Goal: Task Accomplishment & Management: Complete application form

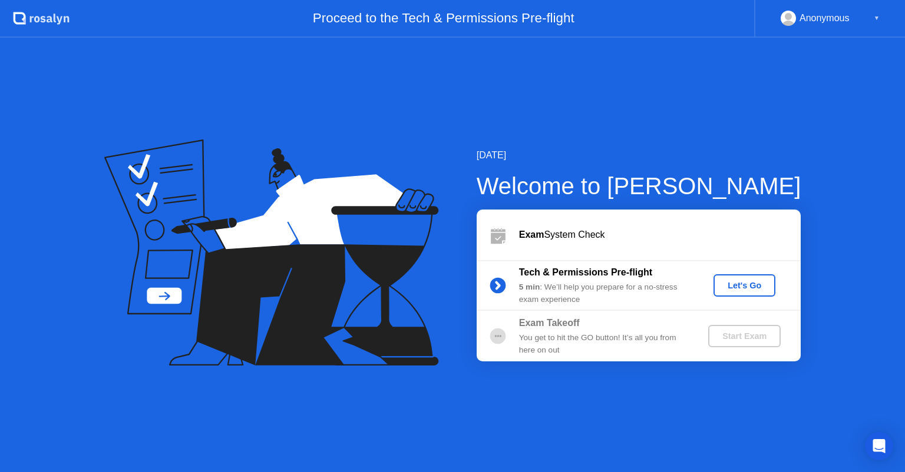
click at [742, 289] on div "Let's Go" at bounding box center [744, 285] width 52 height 9
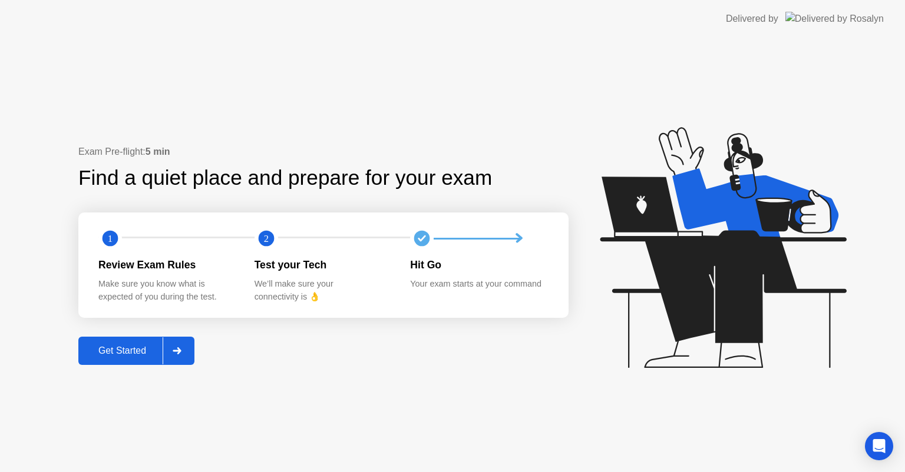
click at [188, 348] on div at bounding box center [177, 351] width 28 height 27
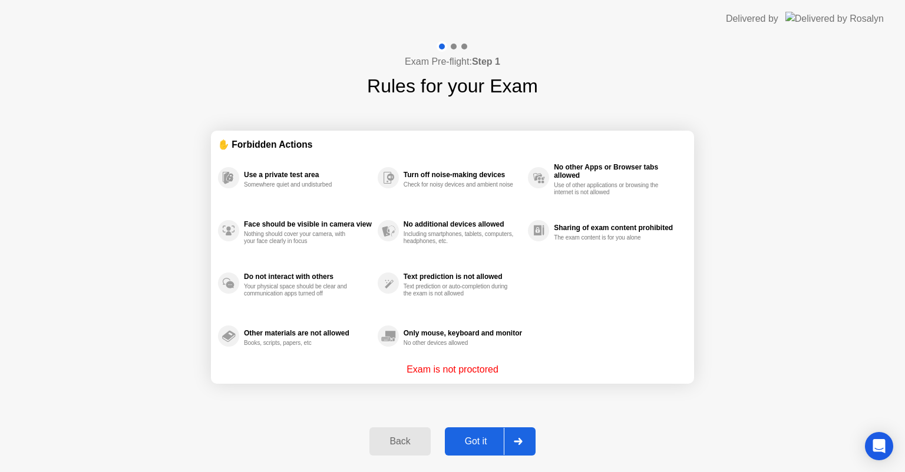
click at [483, 447] on div "Got it" at bounding box center [475, 442] width 55 height 11
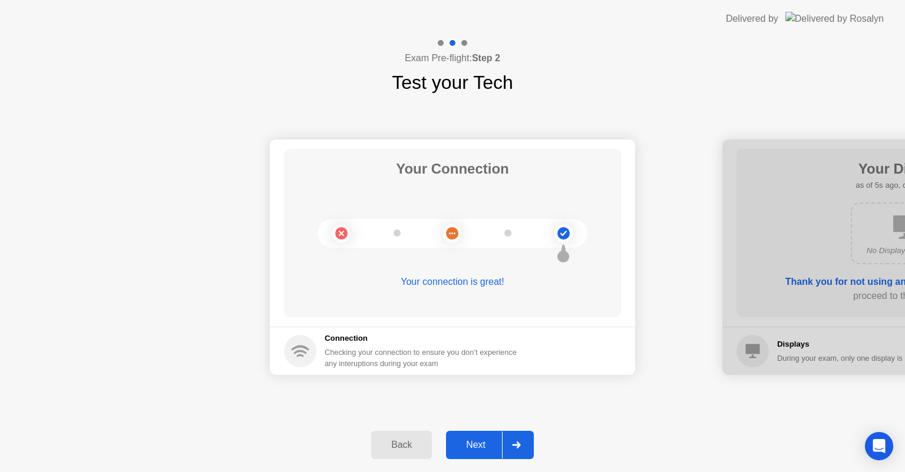
click at [480, 452] on button "Next" at bounding box center [490, 445] width 88 height 28
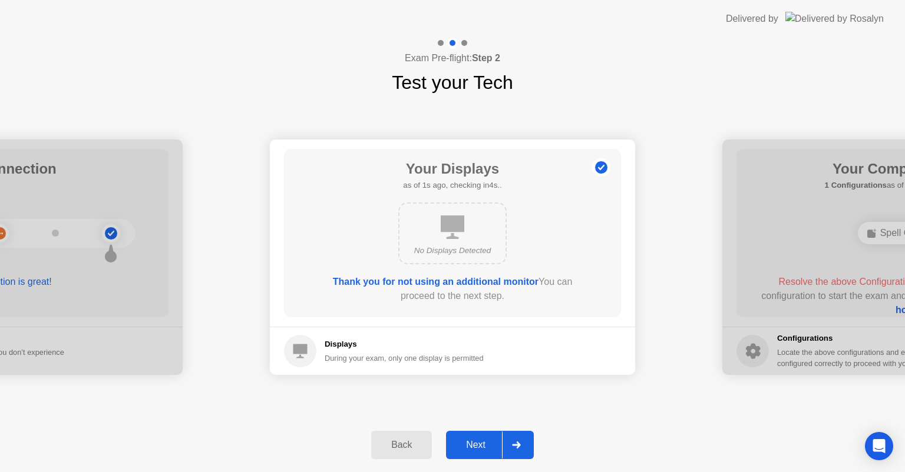
click at [480, 452] on button "Next" at bounding box center [490, 445] width 88 height 28
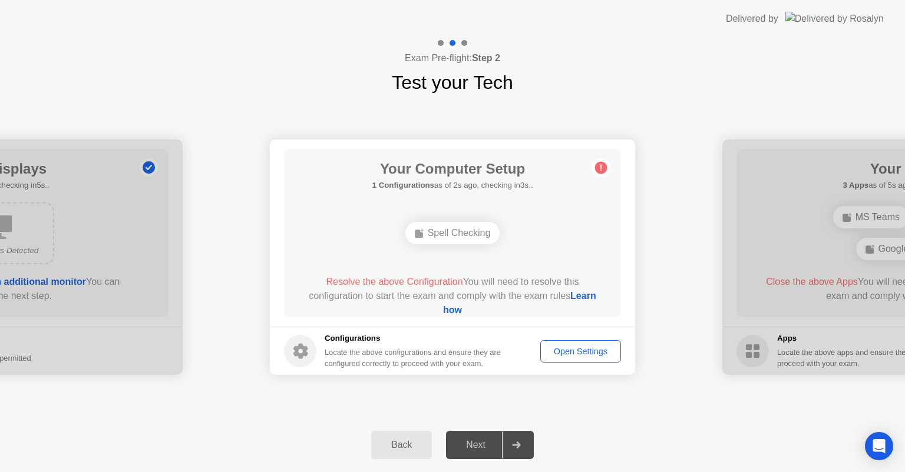
click at [598, 164] on circle at bounding box center [601, 168] width 12 height 12
click at [607, 164] on icon at bounding box center [601, 167] width 19 height 19
click at [455, 238] on div "Spell Checking" at bounding box center [452, 233] width 95 height 22
click at [579, 355] on div "Open Settings" at bounding box center [580, 351] width 72 height 9
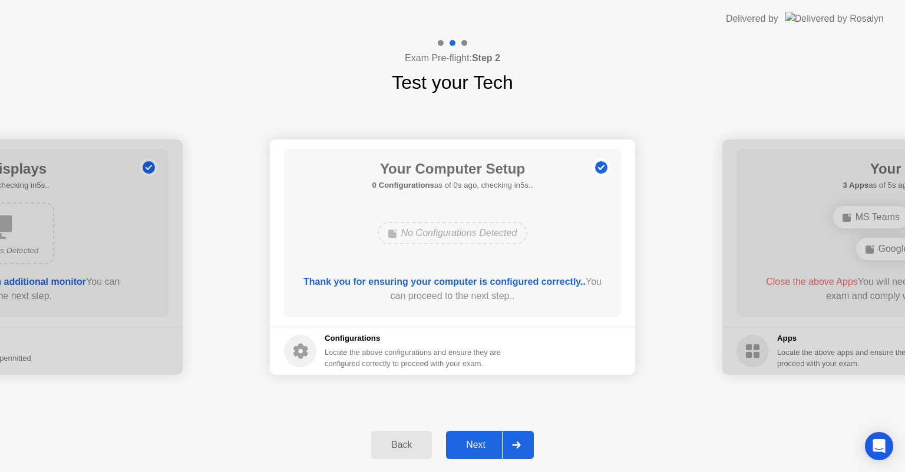
click at [493, 444] on div "Next" at bounding box center [476, 445] width 52 height 11
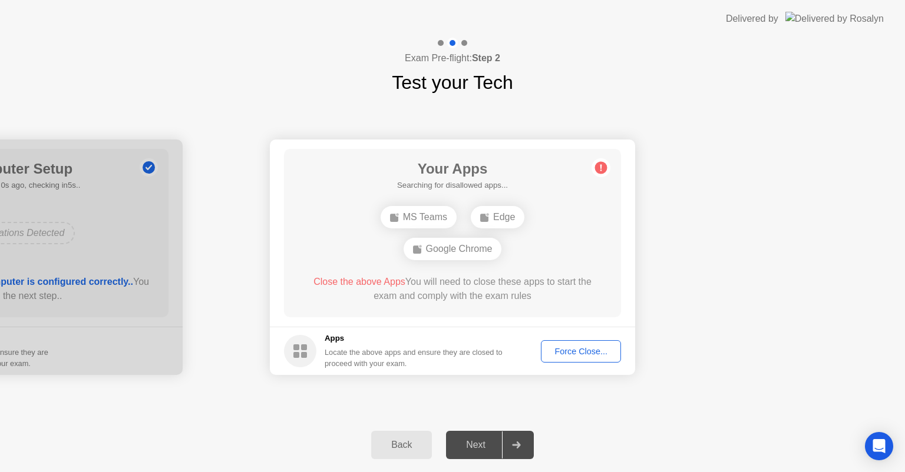
click at [476, 440] on div "Next" at bounding box center [476, 445] width 52 height 11
click at [593, 349] on div "Force Close..." at bounding box center [581, 351] width 72 height 9
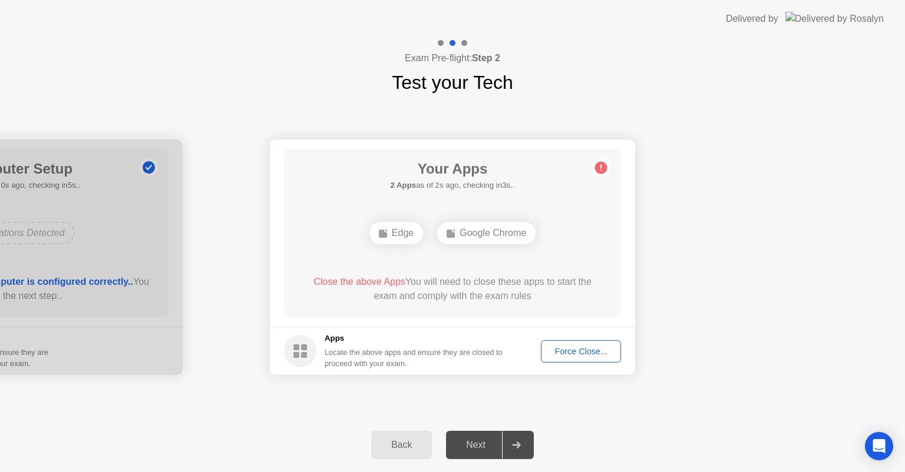
click at [571, 354] on div "Force Close..." at bounding box center [581, 351] width 72 height 9
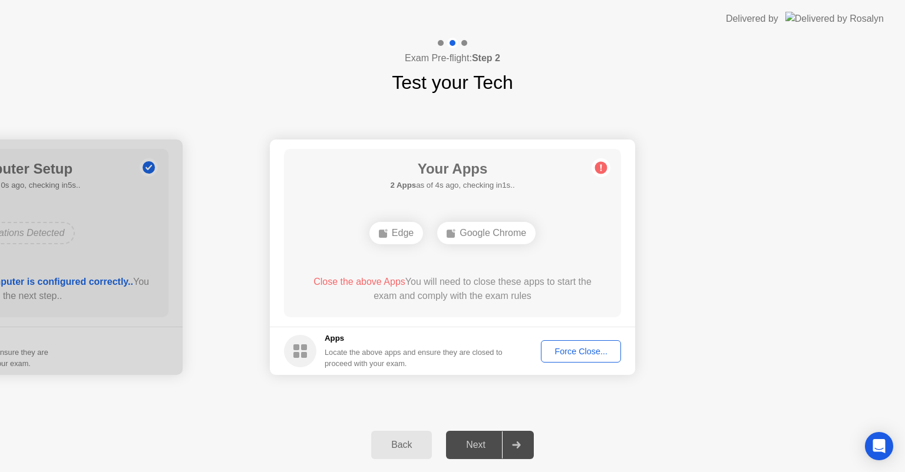
click at [391, 231] on div "Edge" at bounding box center [396, 233] width 54 height 22
click at [603, 167] on circle at bounding box center [601, 168] width 12 height 12
click at [583, 356] on div "Force Close..." at bounding box center [581, 351] width 72 height 9
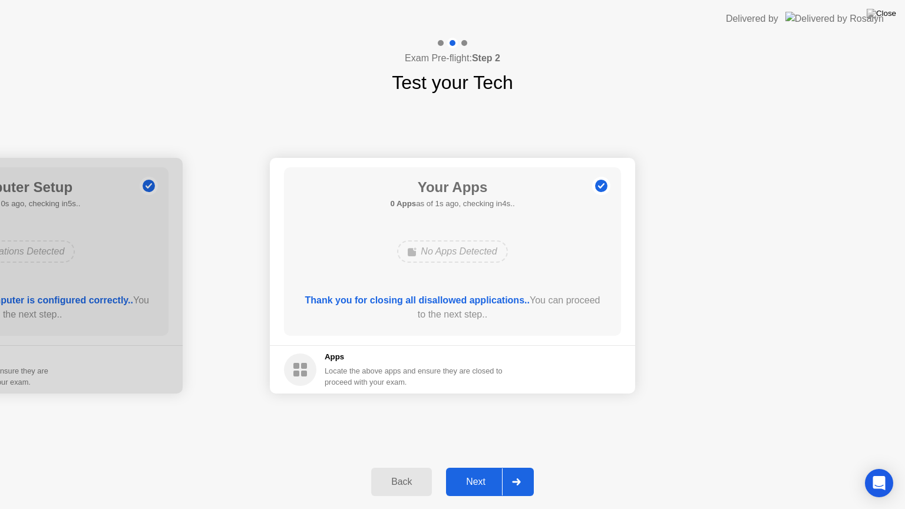
click at [484, 472] on div "Next" at bounding box center [476, 482] width 52 height 11
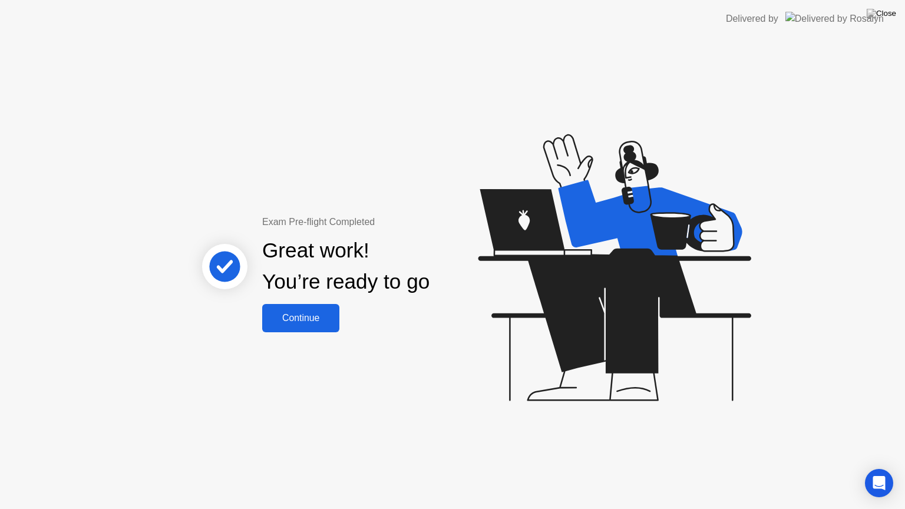
click at [302, 313] on div "Continue" at bounding box center [301, 318] width 70 height 11
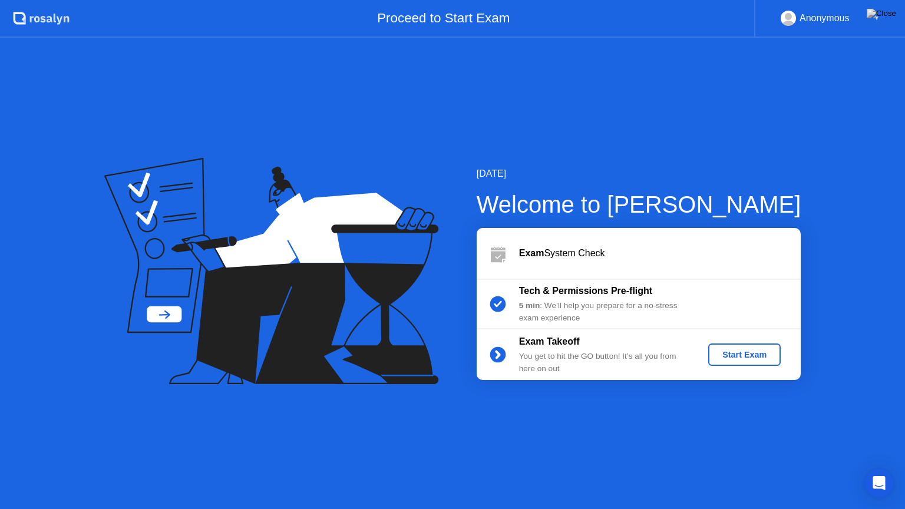
click at [742, 362] on button "Start Exam" at bounding box center [744, 354] width 72 height 22
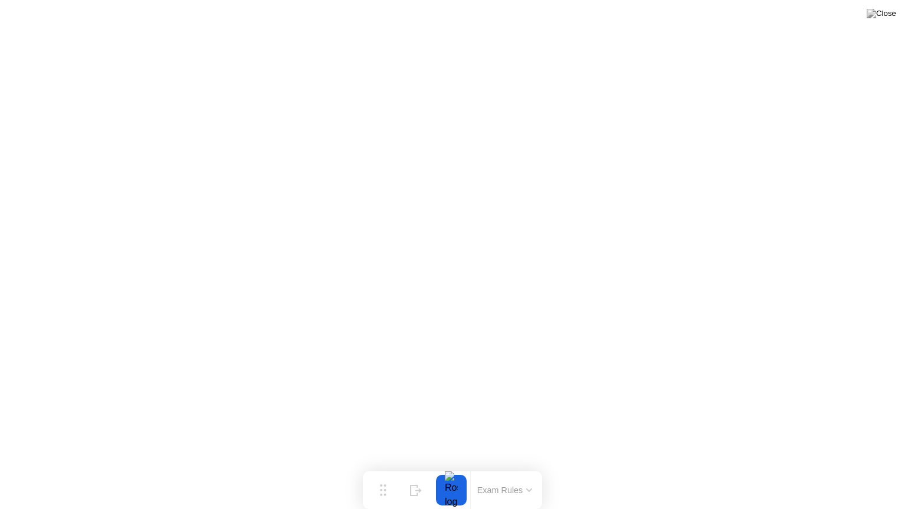
click at [528, 472] on icon at bounding box center [529, 490] width 6 height 4
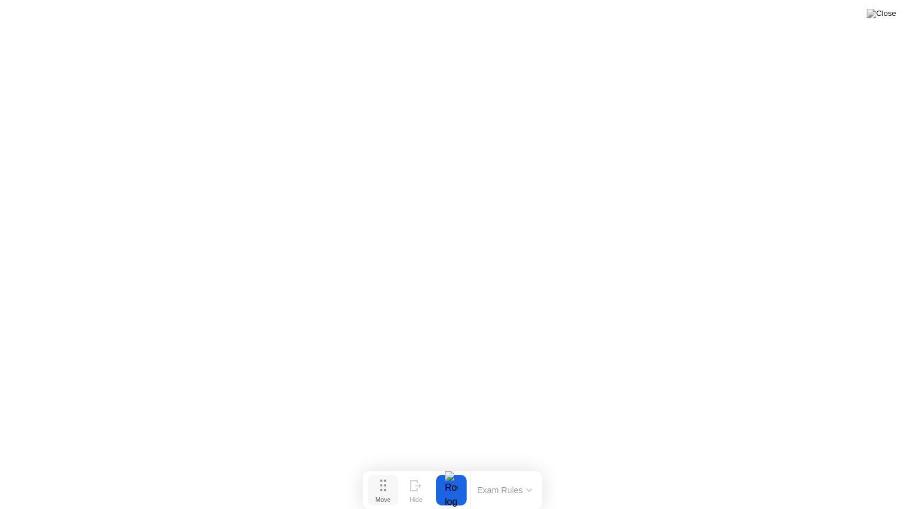
click at [388, 472] on div "Move" at bounding box center [382, 499] width 15 height 7
click at [531, 472] on button "Exam Rules" at bounding box center [505, 490] width 62 height 11
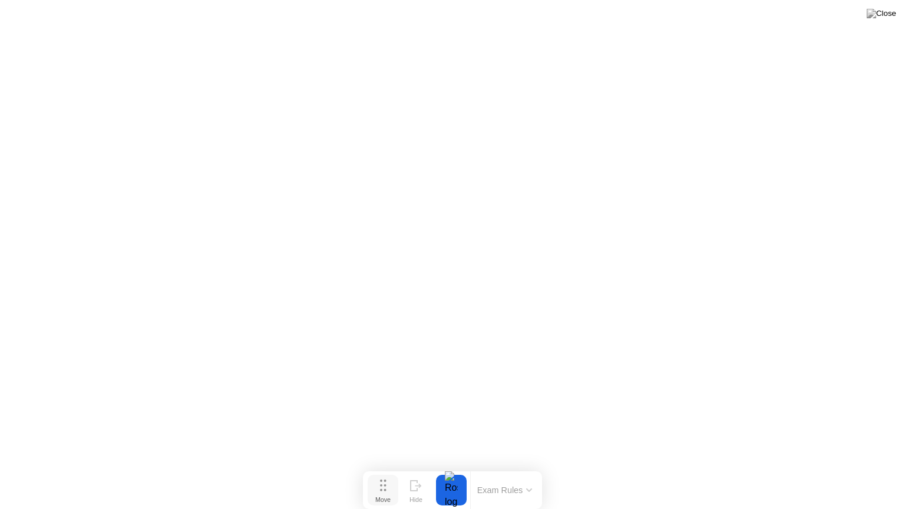
click at [382, 472] on icon at bounding box center [383, 486] width 6 height 12
click at [517, 472] on button "Exam Rules" at bounding box center [505, 490] width 62 height 11
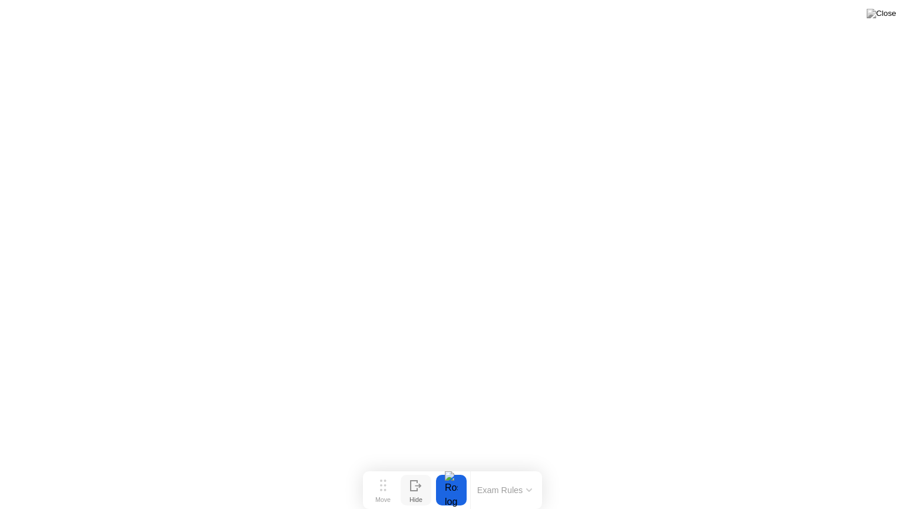
click at [411, 472] on div "Hide" at bounding box center [415, 499] width 13 height 7
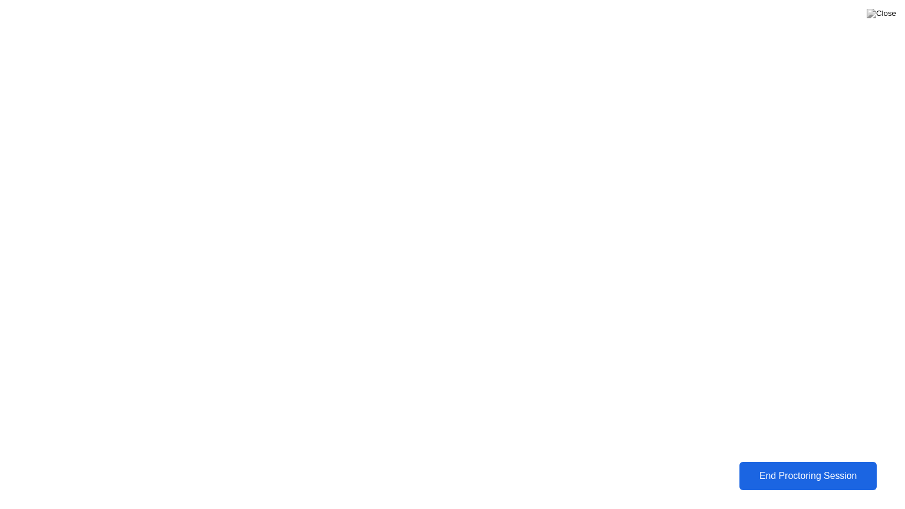
click at [808, 472] on div "End Proctoring Session" at bounding box center [808, 476] width 131 height 11
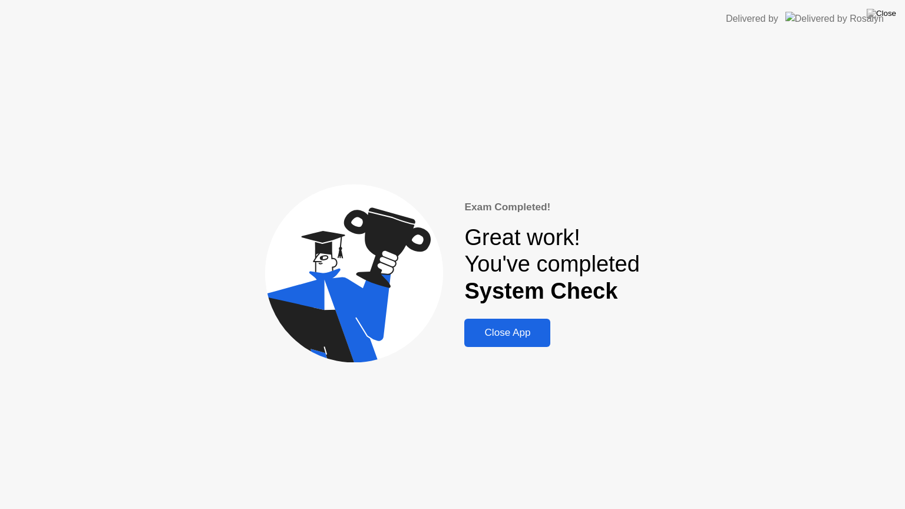
click at [500, 339] on div "Close App" at bounding box center [507, 333] width 79 height 12
